Goal: Transaction & Acquisition: Obtain resource

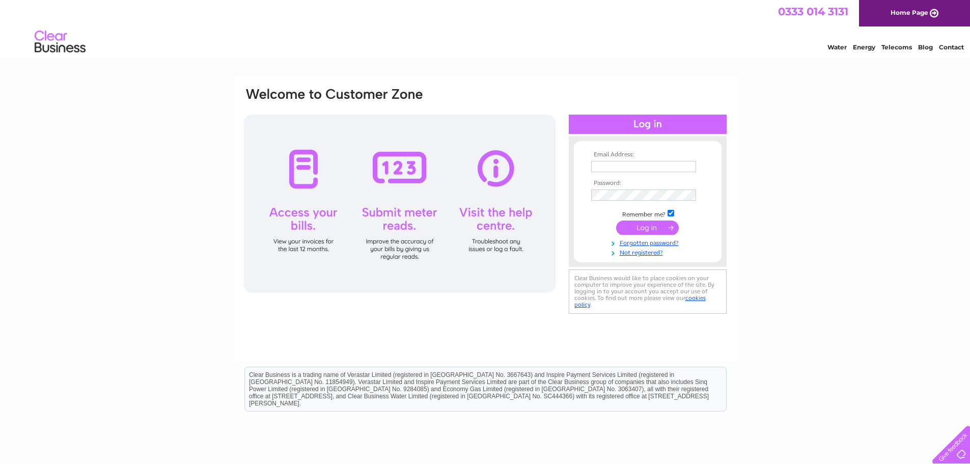
type input "scl-accounts@strutts.org.uk"
click at [652, 227] on input "submit" at bounding box center [647, 227] width 63 height 14
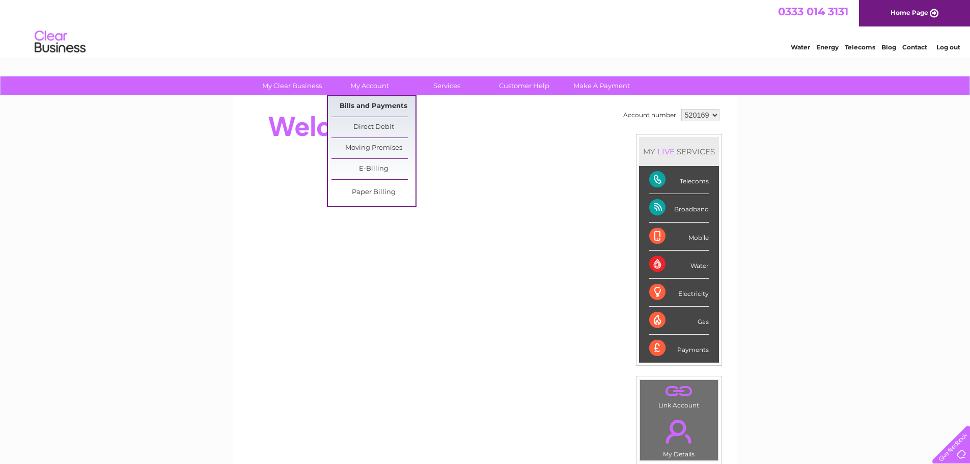
click at [370, 103] on link "Bills and Payments" at bounding box center [373, 106] width 84 height 20
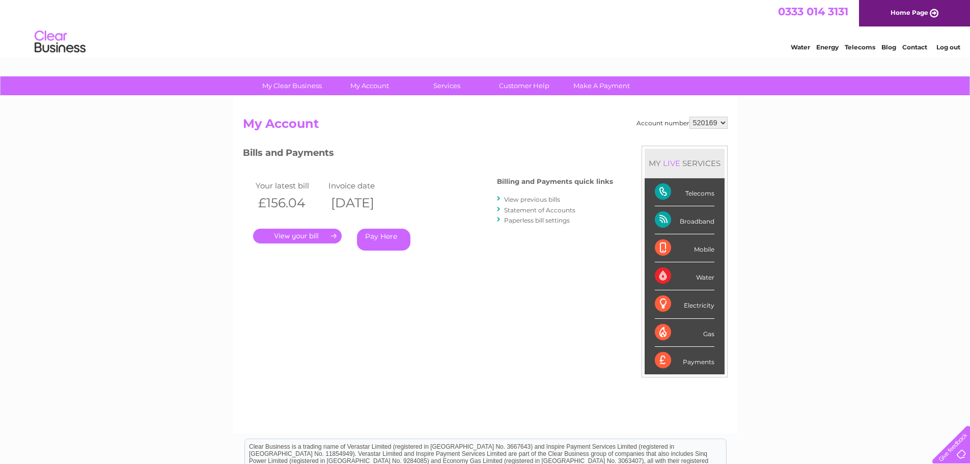
click at [301, 230] on link "." at bounding box center [297, 236] width 89 height 15
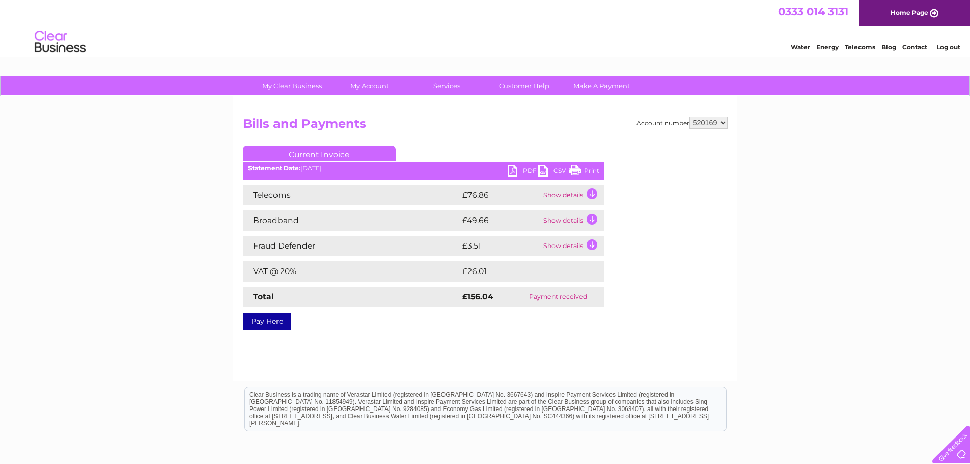
click at [523, 171] on link "PDF" at bounding box center [523, 171] width 31 height 15
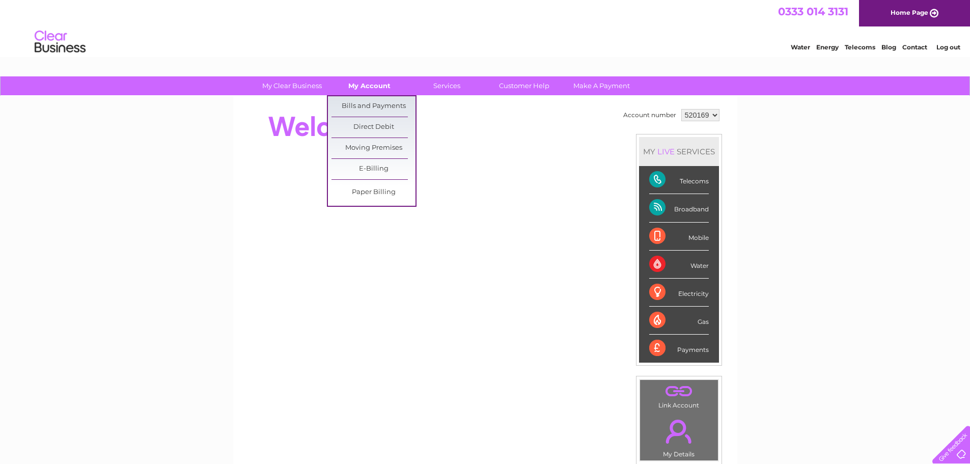
click at [368, 84] on link "My Account" at bounding box center [369, 85] width 84 height 19
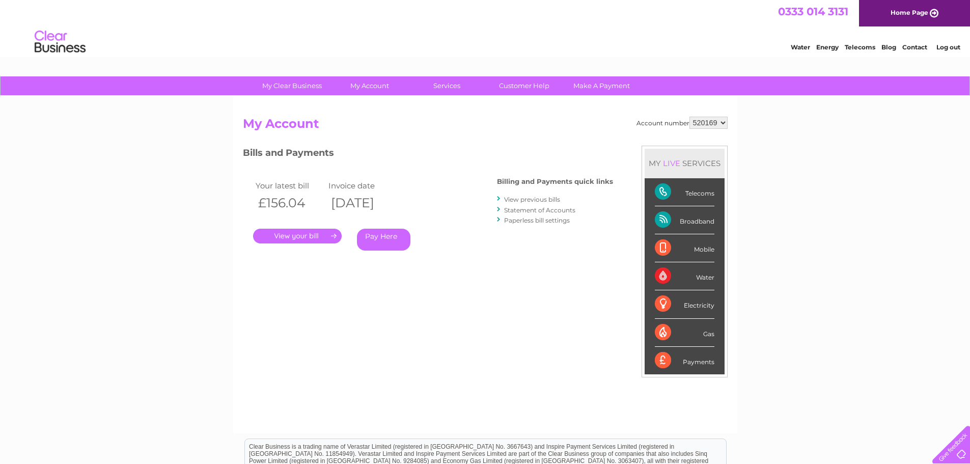
click at [946, 54] on div "Water Energy Telecoms Blog Contact Log out" at bounding box center [485, 42] width 970 height 33
click at [943, 50] on link "Log out" at bounding box center [948, 47] width 24 height 8
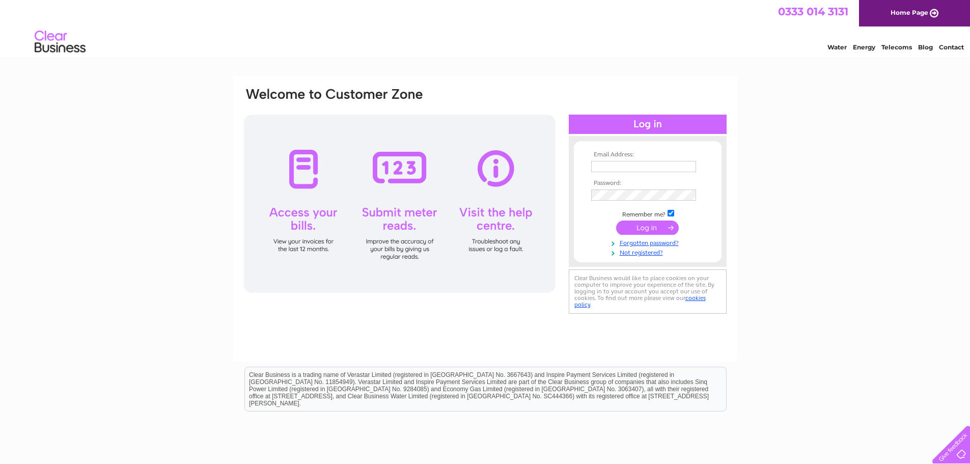
type input "[EMAIL_ADDRESS][DOMAIN_NAME]"
drag, startPoint x: 686, startPoint y: 166, endPoint x: 558, endPoint y: 164, distance: 127.8
click at [558, 164] on div "Email Address: scl-accounts@strutts.org.uk Password:" at bounding box center [485, 202] width 485 height 231
